Goal: Transaction & Acquisition: Purchase product/service

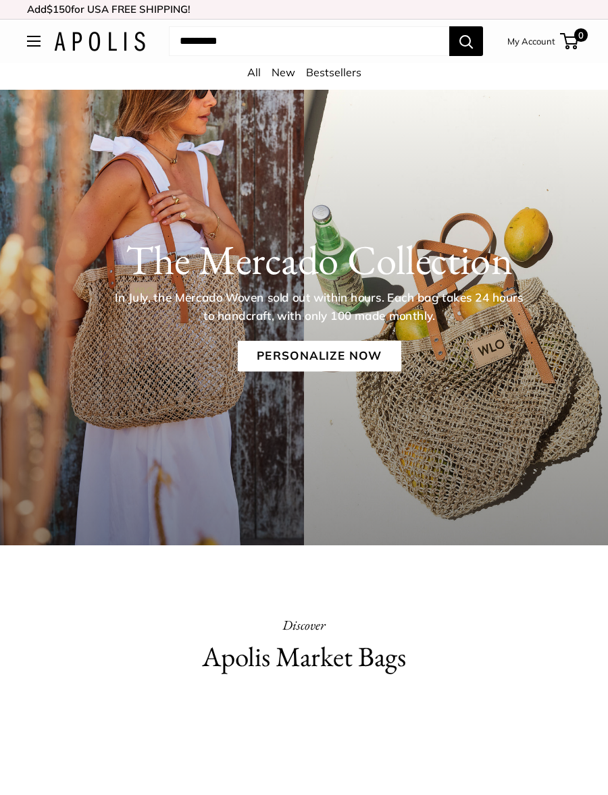
click at [361, 344] on link "Personalize Now" at bounding box center [318, 355] width 163 height 31
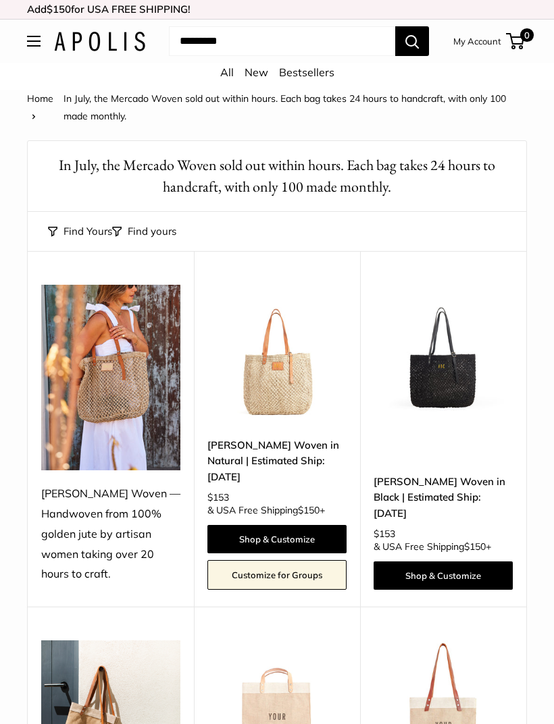
click at [132, 512] on div "[PERSON_NAME] Woven — Handwoven from 100% golden jute by artisan women taking o…" at bounding box center [110, 534] width 139 height 101
click at [288, 525] on link "Shop & Customize" at bounding box center [276, 539] width 139 height 28
